Goal: Transaction & Acquisition: Subscribe to service/newsletter

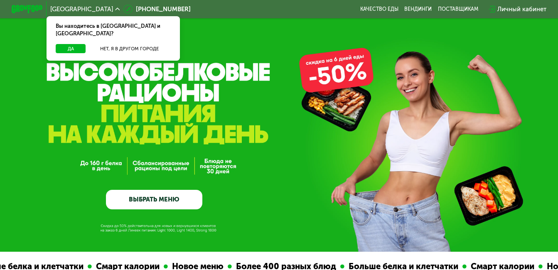
click at [132, 202] on link "ВЫБРАТЬ МЕНЮ" at bounding box center [154, 200] width 96 height 20
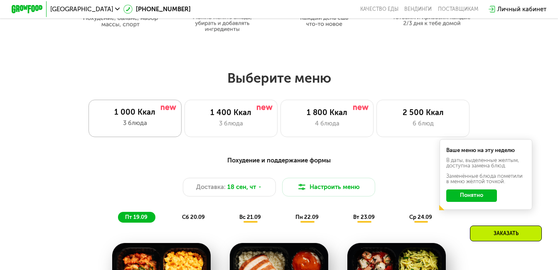
scroll to position [432, 0]
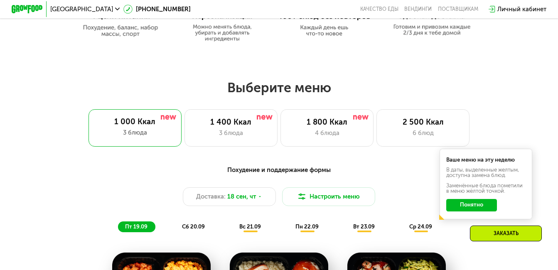
click at [484, 211] on button "Понятно" at bounding box center [471, 205] width 50 height 12
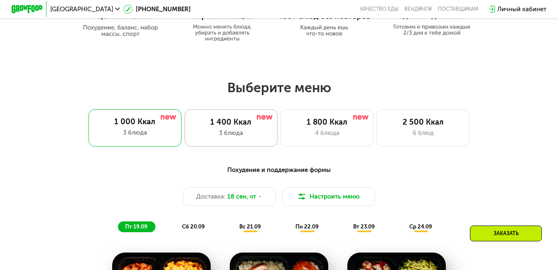
click at [231, 143] on div "1 400 Ккал 3 блюда" at bounding box center [230, 127] width 93 height 37
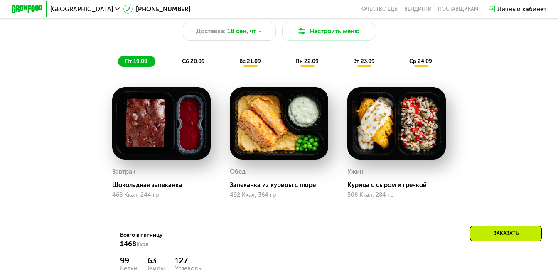
scroll to position [594, 0]
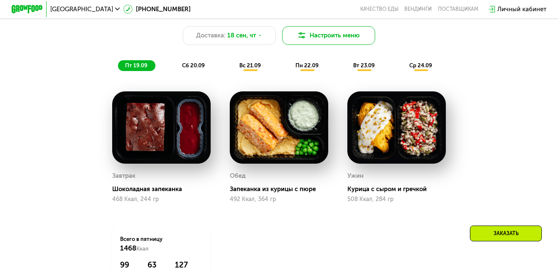
click at [338, 45] on button "Настроить меню" at bounding box center [328, 35] width 93 height 19
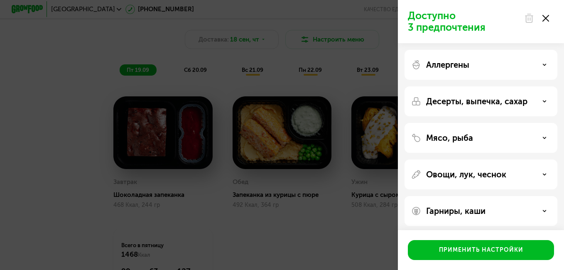
click at [280, 217] on div "Доступно 3 предпочтения Аллергены Десерты, выпечка, сахар Мясо, рыба Овощи, лук…" at bounding box center [282, 135] width 564 height 270
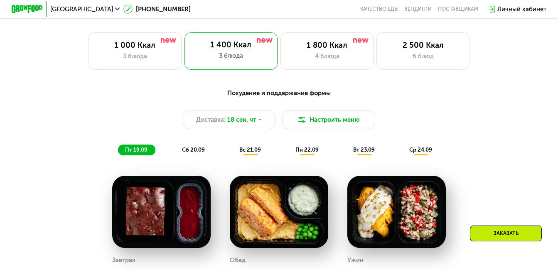
scroll to position [476, 0]
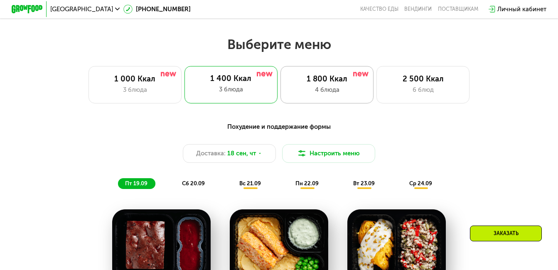
click at [347, 88] on div "1 800 Ккал 4 блюда" at bounding box center [326, 84] width 93 height 37
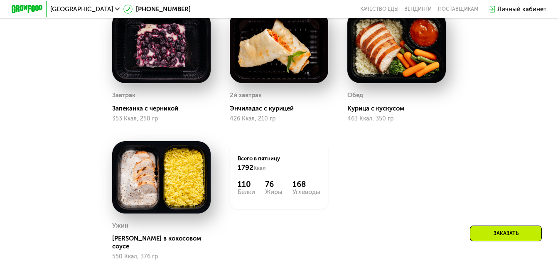
scroll to position [675, 0]
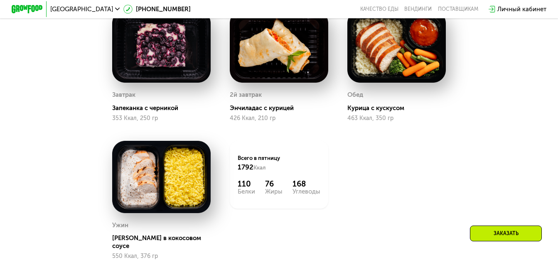
click at [236, 122] on div "426 Ккал, 210 гр" at bounding box center [279, 118] width 98 height 7
drag, startPoint x: 236, startPoint y: 123, endPoint x: 260, endPoint y: 124, distance: 24.1
click at [260, 122] on div "426 Ккал, 210 гр" at bounding box center [279, 118] width 98 height 7
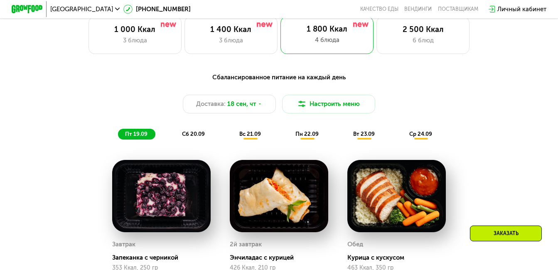
scroll to position [513, 0]
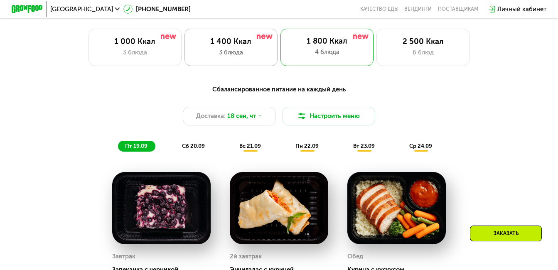
click at [249, 50] on div "1 400 Ккал 3 блюда" at bounding box center [230, 47] width 93 height 37
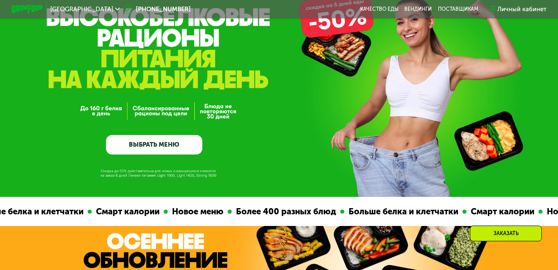
scroll to position [0, 0]
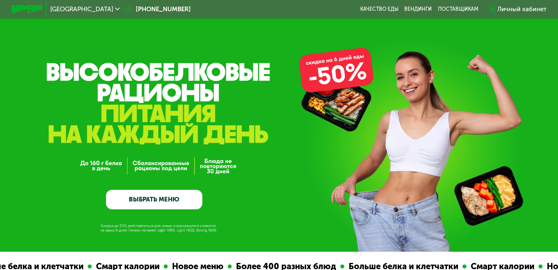
click at [149, 195] on link "ВЫБРАТЬ МЕНЮ" at bounding box center [154, 200] width 96 height 20
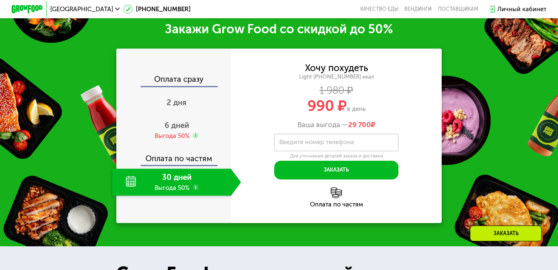
scroll to position [944, 0]
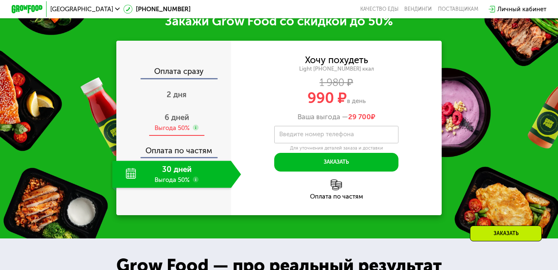
click at [183, 122] on span "6 дней" at bounding box center [177, 118] width 25 height 10
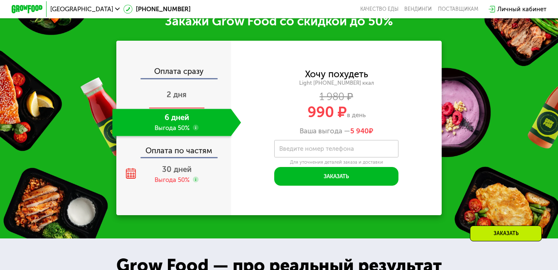
click at [182, 108] on div "2 дня" at bounding box center [176, 95] width 129 height 27
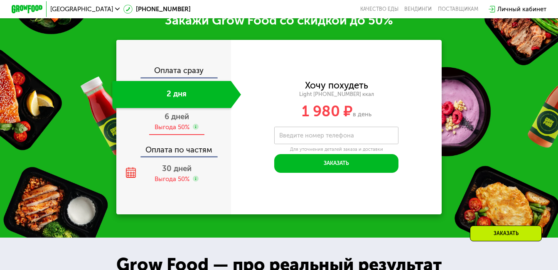
click at [172, 131] on div "6 дней Выгода 50%" at bounding box center [176, 121] width 129 height 27
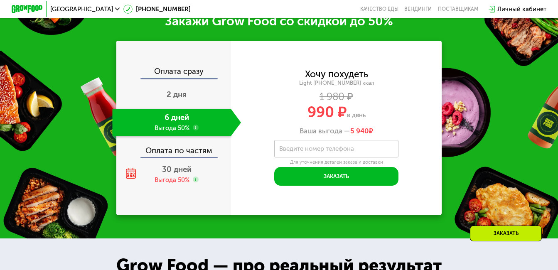
scroll to position [944, 0]
